Goal: Transaction & Acquisition: Purchase product/service

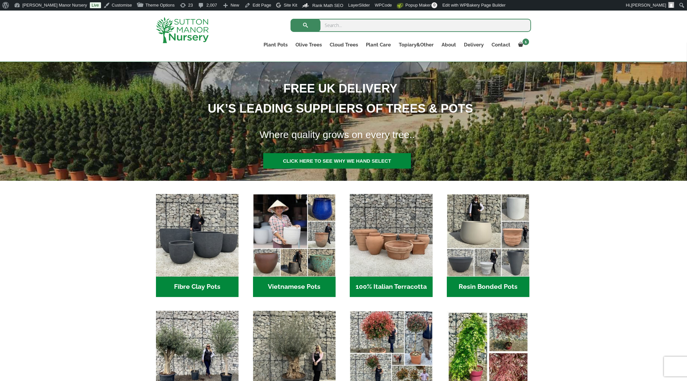
scroll to position [99, 0]
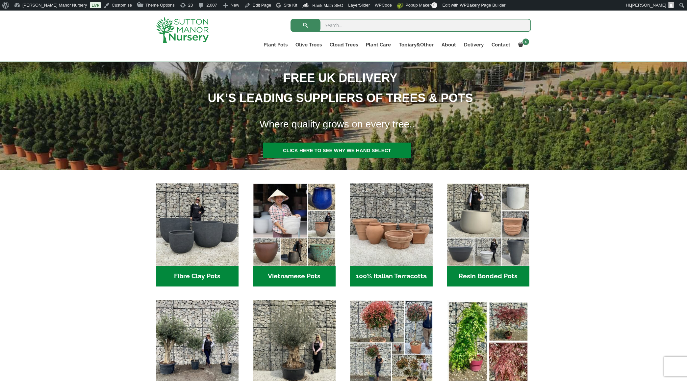
click at [156, 243] on img "Visit product category Fibre Clay Pots" at bounding box center [197, 224] width 87 height 87
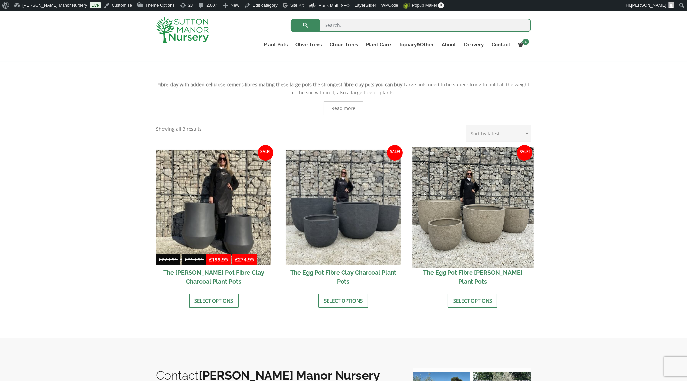
scroll to position [132, 0]
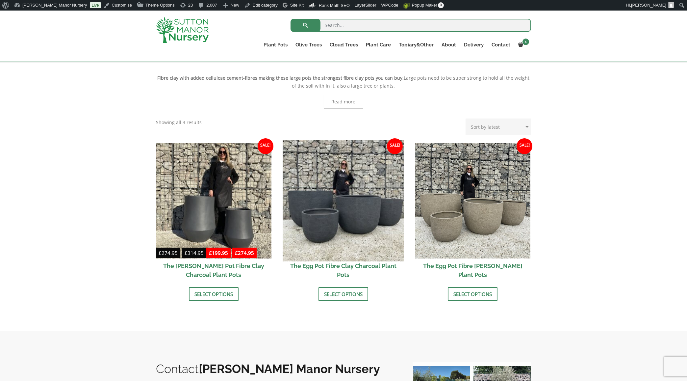
click at [334, 203] on img at bounding box center [343, 200] width 121 height 121
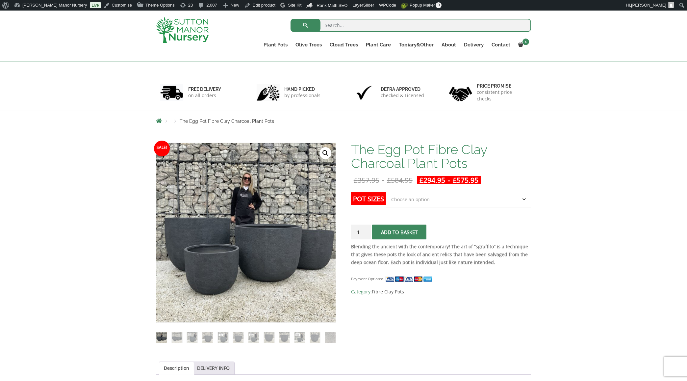
scroll to position [33, 0]
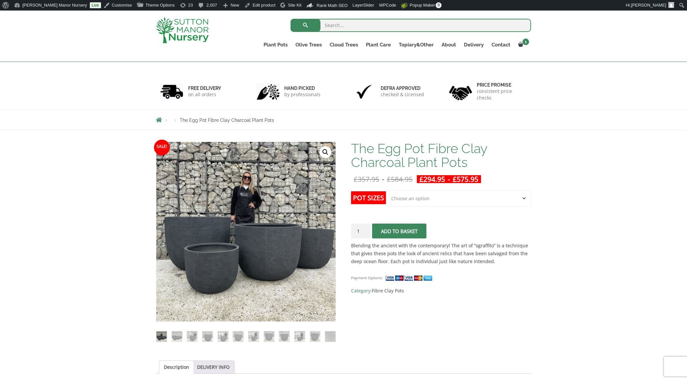
click at [427, 189] on div "The Egg Pot Fibre Clay Charcoal Plant Pots £ 357.95 - £ 584.95 £ 294.95 - £ 575…" at bounding box center [441, 217] width 180 height 153
click at [428, 202] on select "Choose an option Click here to buy the 5th To Largest Pot In The Picture Click …" at bounding box center [458, 198] width 145 height 16
click at [242, 5] on link "Edit product" at bounding box center [260, 5] width 36 height 11
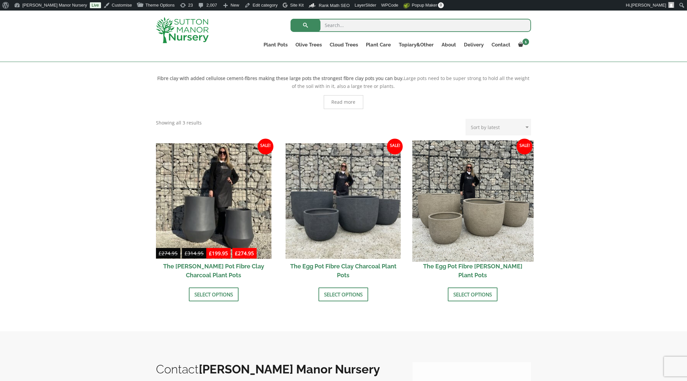
click at [479, 194] on img at bounding box center [472, 200] width 121 height 121
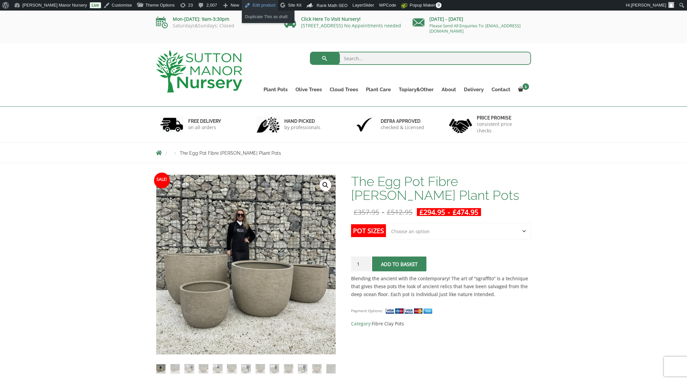
click at [242, 3] on link "Edit product" at bounding box center [260, 5] width 36 height 11
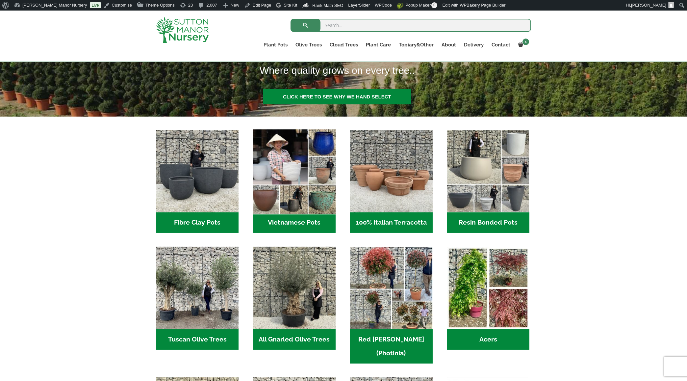
click at [287, 194] on img "Visit product category Vietnamese Pots" at bounding box center [294, 171] width 87 height 87
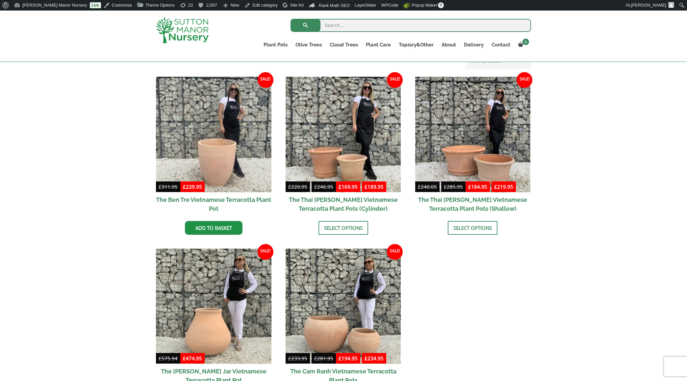
scroll to position [153, 0]
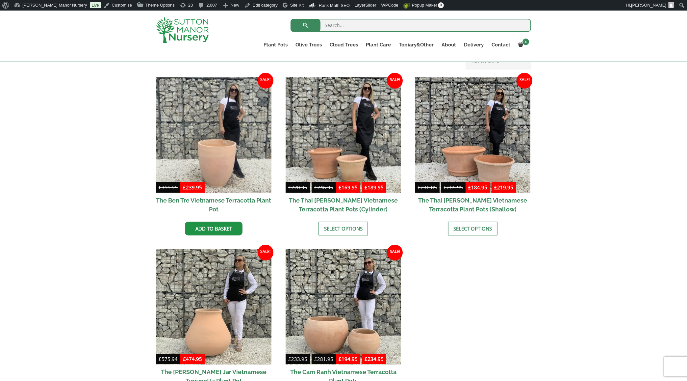
click at [576, 175] on div "Vietnamese Pots The Iron Stone Pots The Old Stone Pots The Atlantis Pots Wabi-S…" at bounding box center [343, 238] width 687 height 395
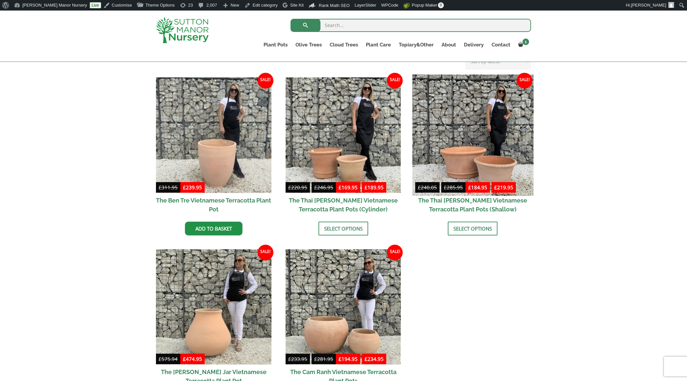
click at [511, 137] on img at bounding box center [472, 134] width 121 height 121
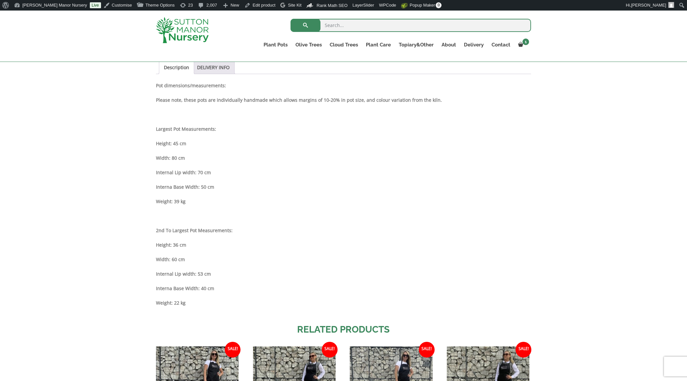
scroll to position [362, 0]
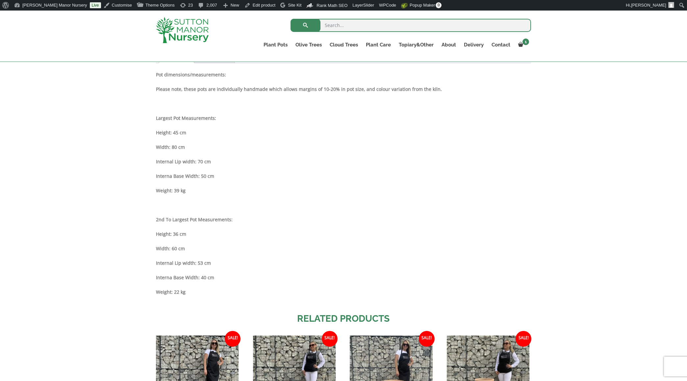
click at [212, 158] on p "Internal Lip width: 70 cm" at bounding box center [343, 162] width 375 height 8
click at [208, 267] on div "Description Pot dimensions/measurements: Please note, these pots are individual…" at bounding box center [343, 187] width 375 height 232
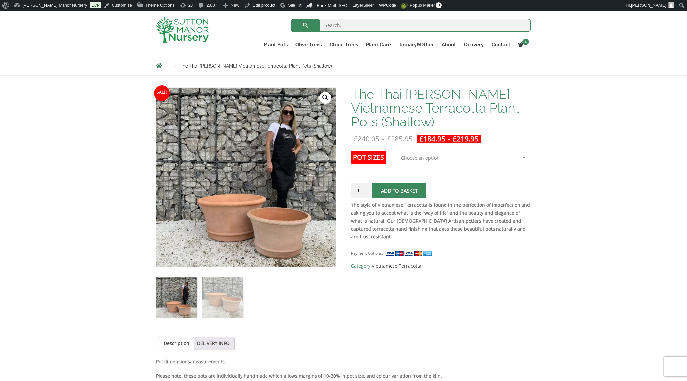
scroll to position [66, 0]
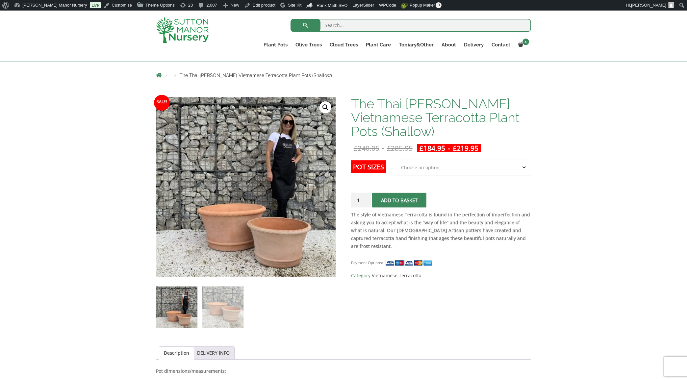
click at [438, 158] on div "The Thai Binh Vietnamese Terracotta Plant Pots (Shallow) £ 240.05 - £ 285.95 £ …" at bounding box center [441, 188] width 180 height 183
click at [438, 165] on select "Choose an option 2nd to Largest Pot In The Picture Largest pot In The Picture" at bounding box center [463, 167] width 135 height 16
click at [396, 159] on select "Choose an option 2nd to Largest Pot In The Picture Largest pot In The Picture" at bounding box center [463, 167] width 135 height 16
select select "2nd to Largest Pot In The Picture"
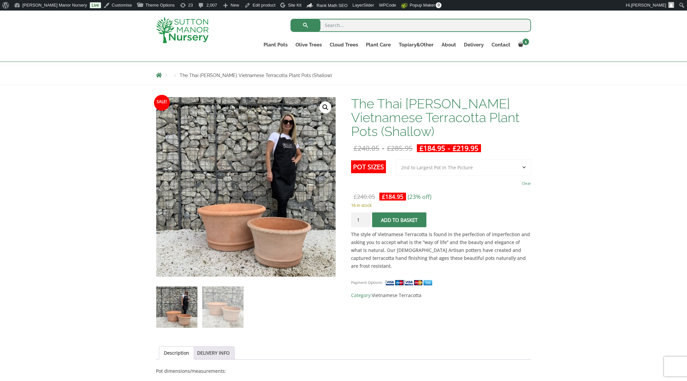
click at [442, 170] on select "Choose an option 2nd to Largest Pot In The Picture Largest pot In The Picture" at bounding box center [463, 167] width 135 height 16
click at [478, 135] on h1 "The Thai Binh Vietnamese Terracotta Plant Pots (Shallow)" at bounding box center [441, 117] width 180 height 41
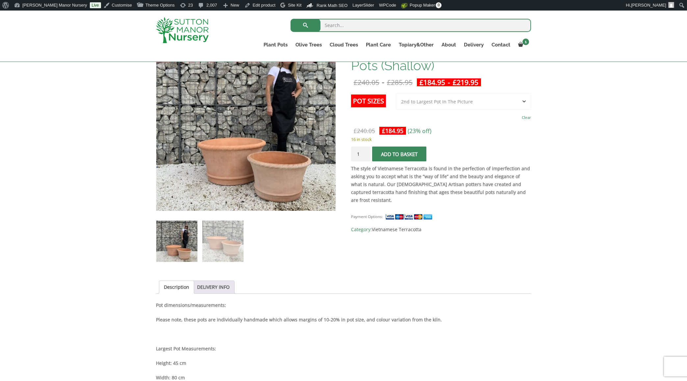
scroll to position [296, 0]
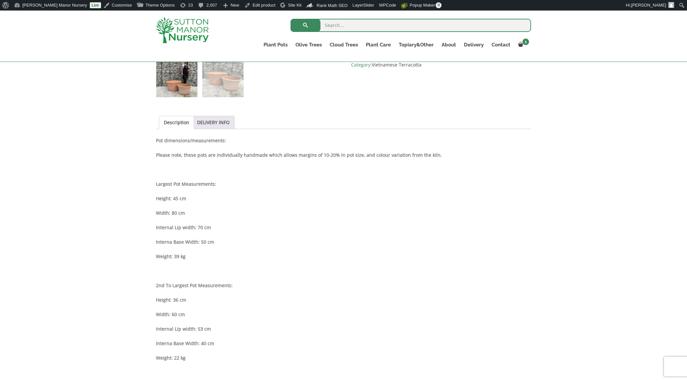
click at [190, 211] on p "Width: 80 cm" at bounding box center [343, 213] width 375 height 8
click at [189, 311] on p "Width: 60 cm" at bounding box center [343, 314] width 375 height 8
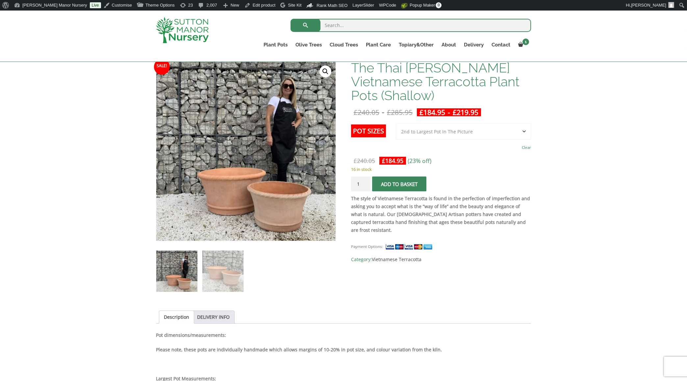
scroll to position [99, 0]
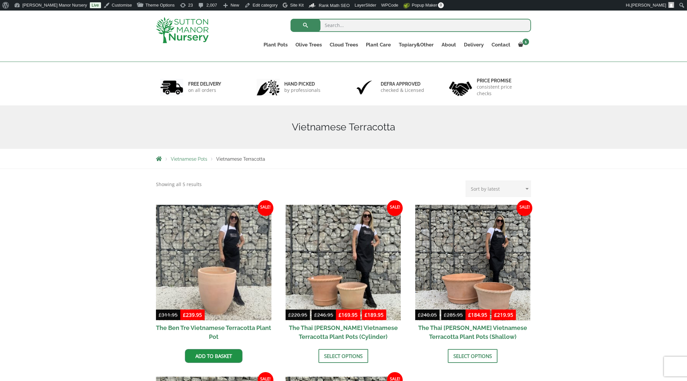
scroll to position [21, 0]
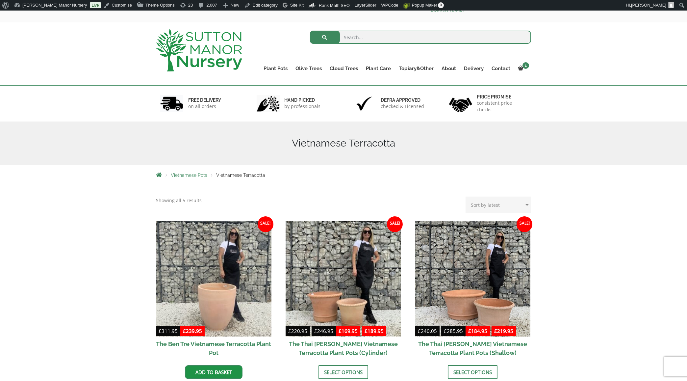
drag, startPoint x: 498, startPoint y: 239, endPoint x: 510, endPoint y: 217, distance: 24.9
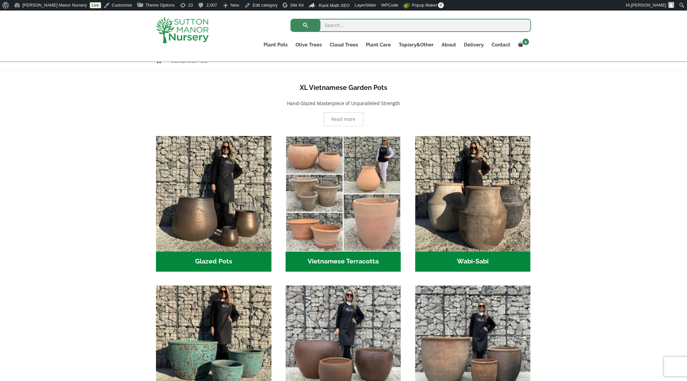
scroll to position [251, 0]
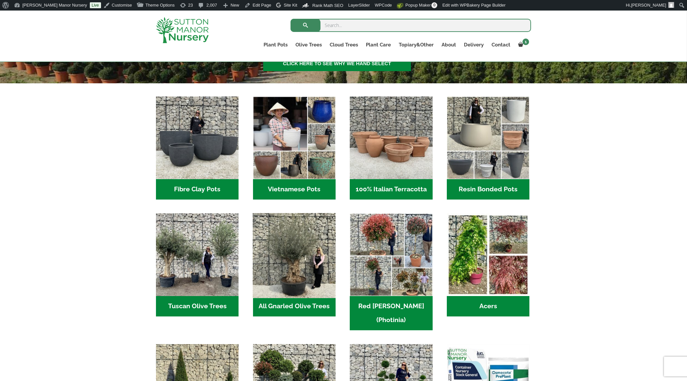
click at [293, 243] on img "Visit product category All Gnarled Olive Trees" at bounding box center [294, 254] width 87 height 87
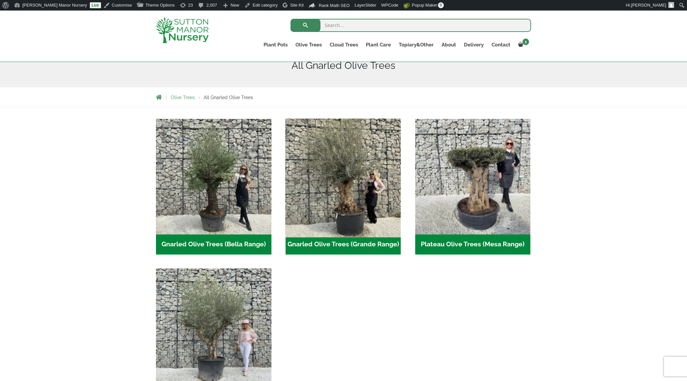
scroll to position [87, 0]
click at [336, 167] on img "Visit product category Gnarled Olive Trees (Grande Range)" at bounding box center [343, 176] width 121 height 121
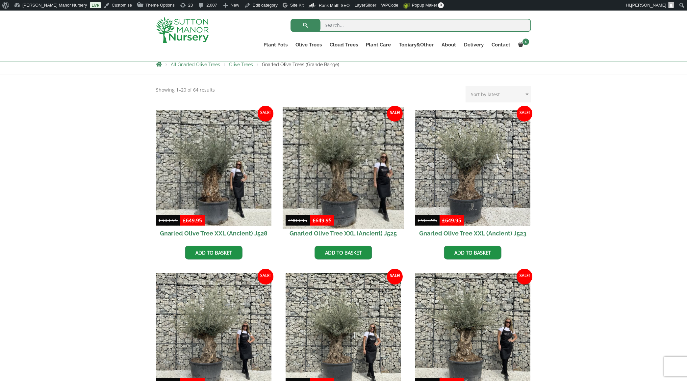
click at [336, 178] on img at bounding box center [343, 167] width 121 height 121
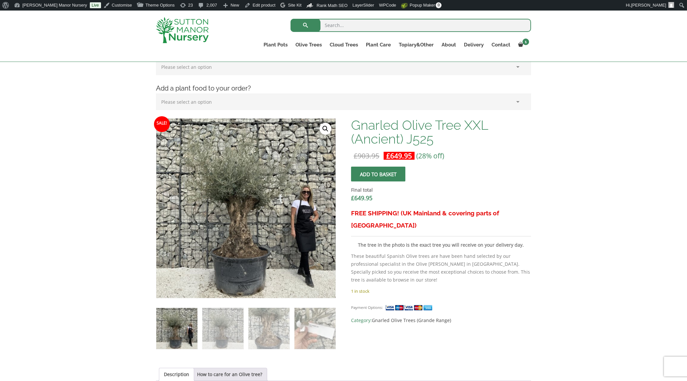
scroll to position [153, 0]
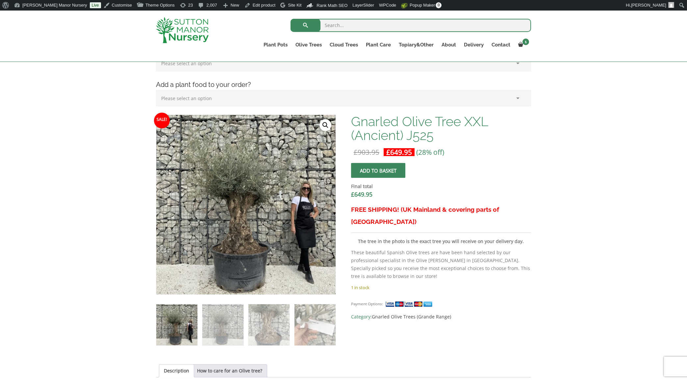
drag, startPoint x: 447, startPoint y: 241, endPoint x: 447, endPoint y: 233, distance: 8.9
click at [447, 233] on div "FREE SHIPPING! (UK Mainland & covering parts of Scotland) The tree in the photo…" at bounding box center [441, 243] width 180 height 80
click at [529, 237] on p "The tree in the photo is the exact tree you will receive on your delivery day." at bounding box center [441, 241] width 180 height 8
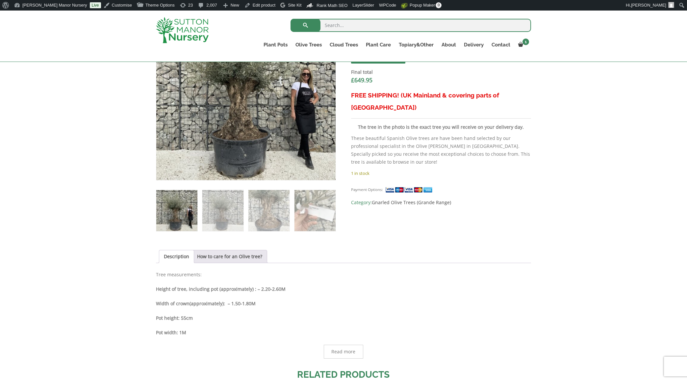
scroll to position [284, 0]
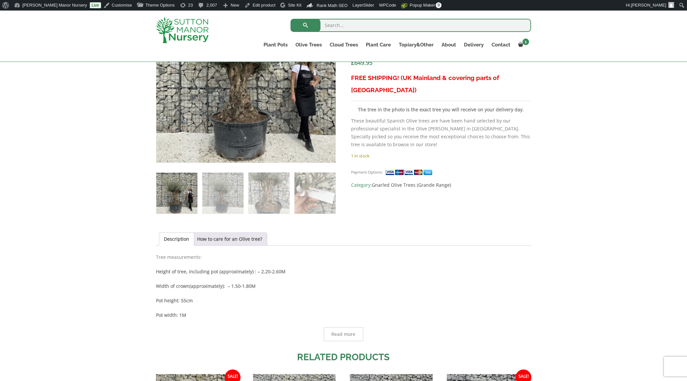
click at [451, 271] on p "Height of tree, including pot (approximately) : – 2.20-2.60M" at bounding box center [343, 271] width 375 height 8
